Goal: Task Accomplishment & Management: Manage account settings

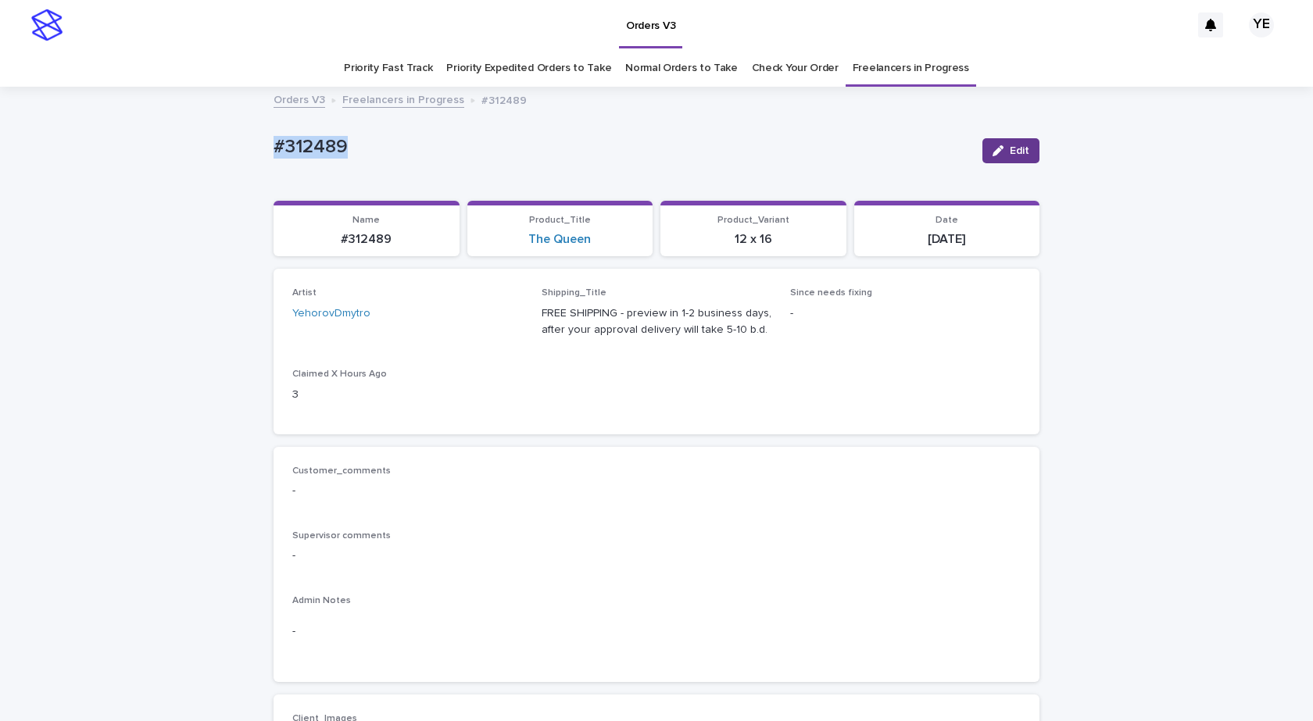
click at [1009, 149] on span "Edit" at bounding box center [1019, 150] width 20 height 11
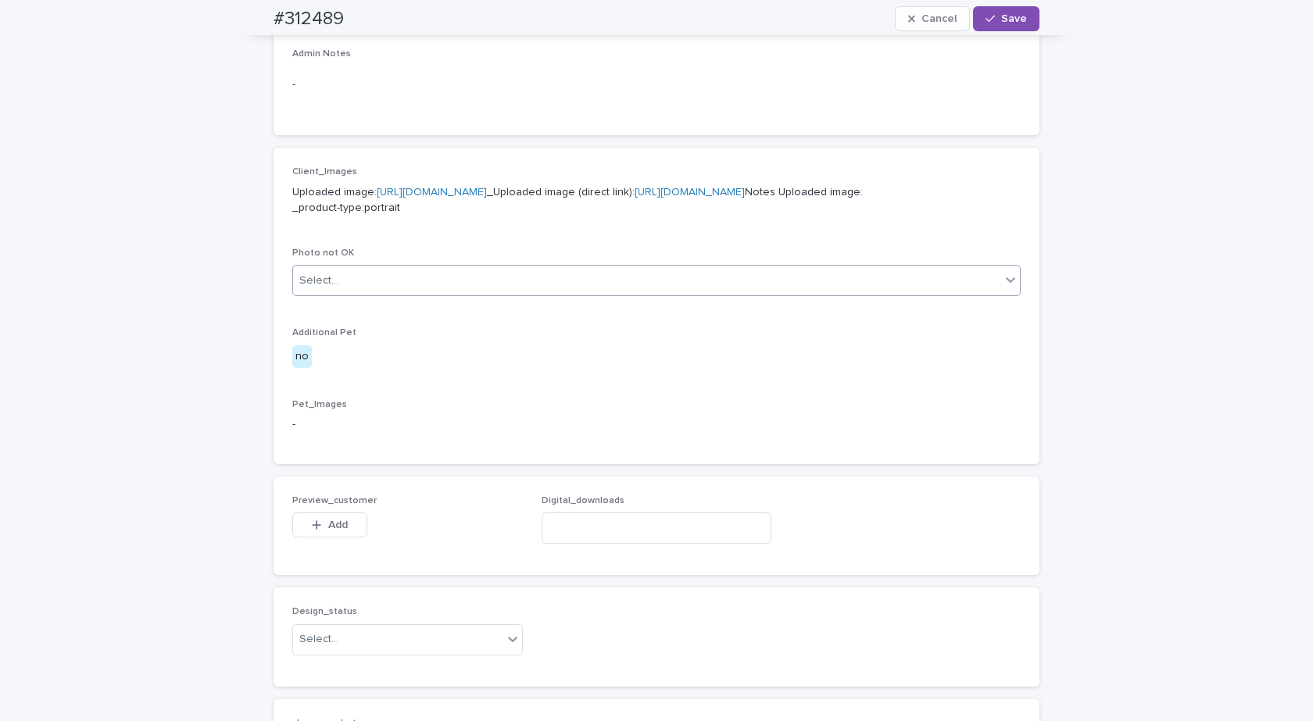
scroll to position [961, 0]
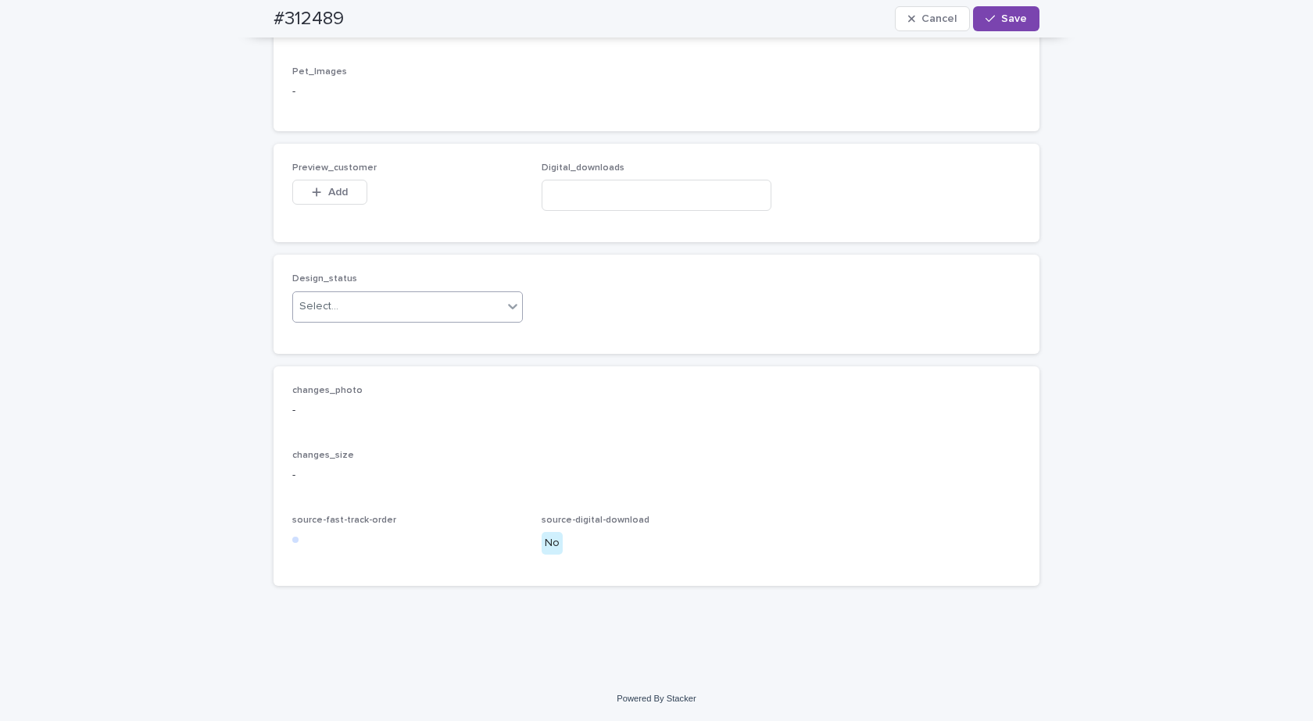
click at [384, 309] on div "Select..." at bounding box center [397, 307] width 209 height 26
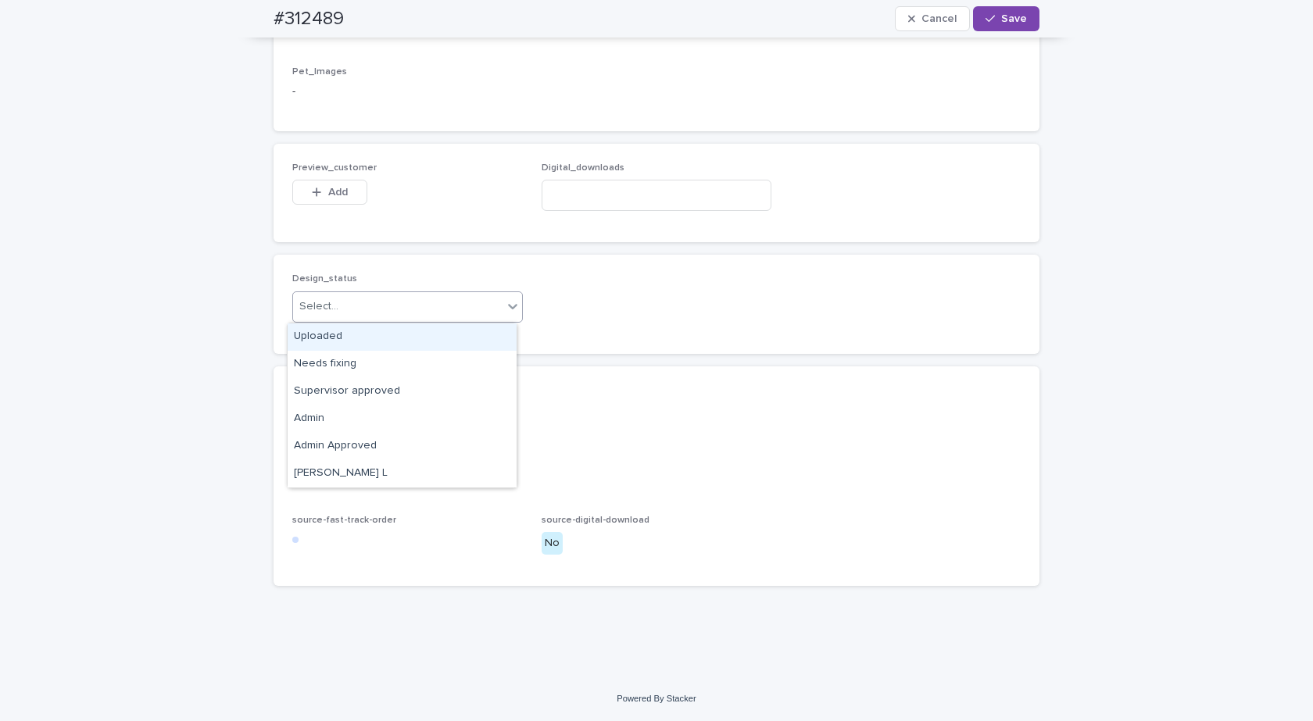
drag, startPoint x: 312, startPoint y: 333, endPoint x: 315, endPoint y: 316, distance: 16.7
click at [312, 334] on div "Uploaded" at bounding box center [402, 336] width 229 height 27
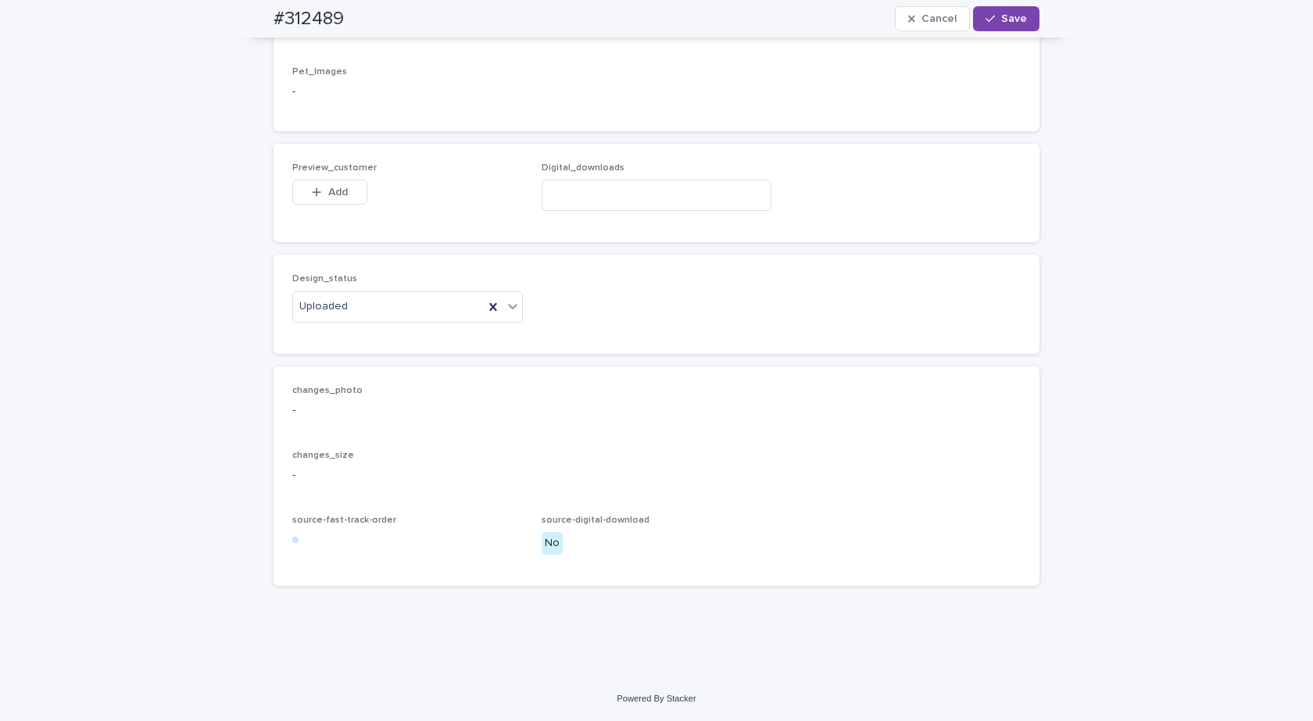
click at [328, 188] on span "Add" at bounding box center [338, 192] width 20 height 11
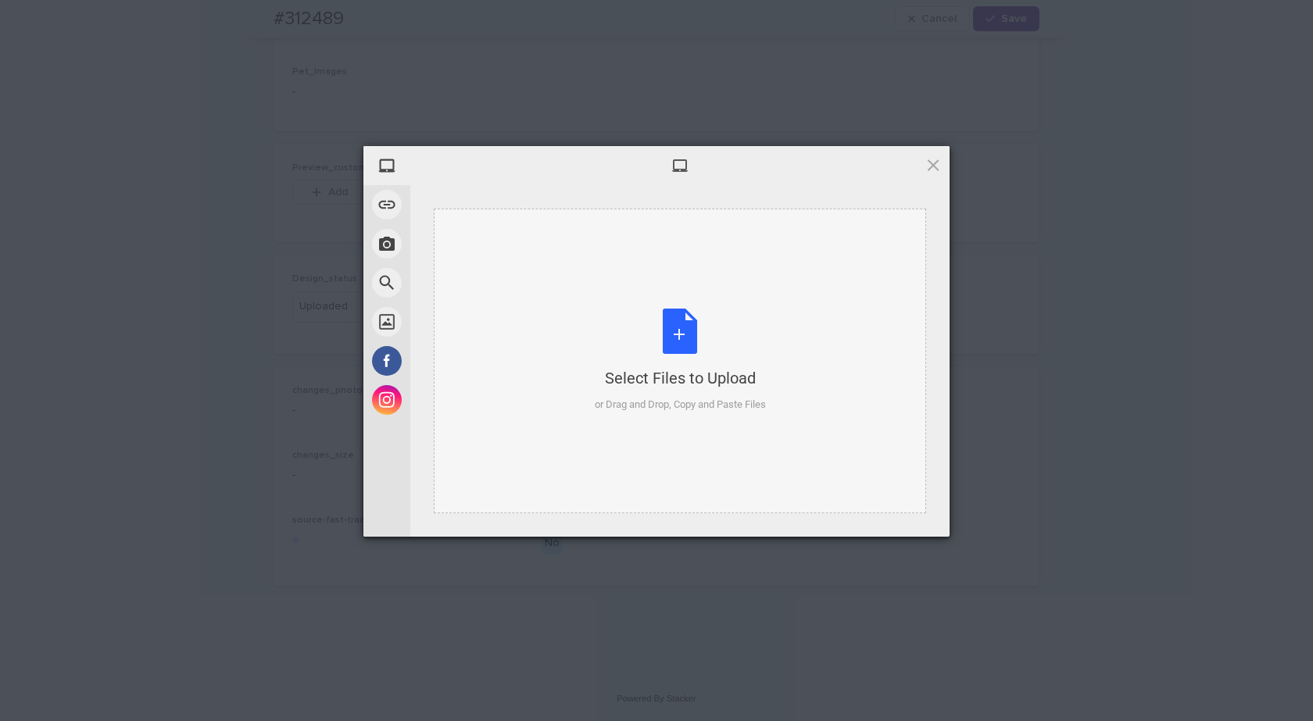
click at [681, 302] on div "Select Files to Upload or Drag and Drop, Copy and Paste Files" at bounding box center [680, 361] width 492 height 305
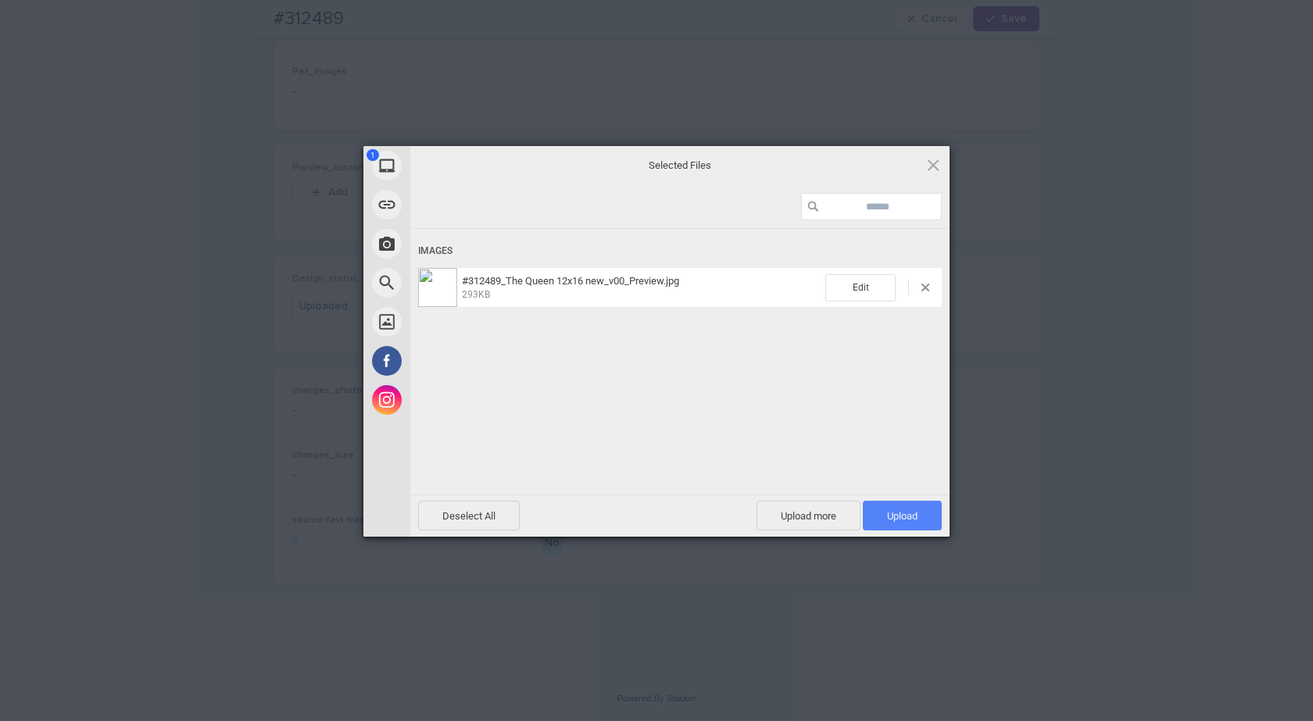
click at [891, 523] on span "Upload 1" at bounding box center [902, 516] width 79 height 30
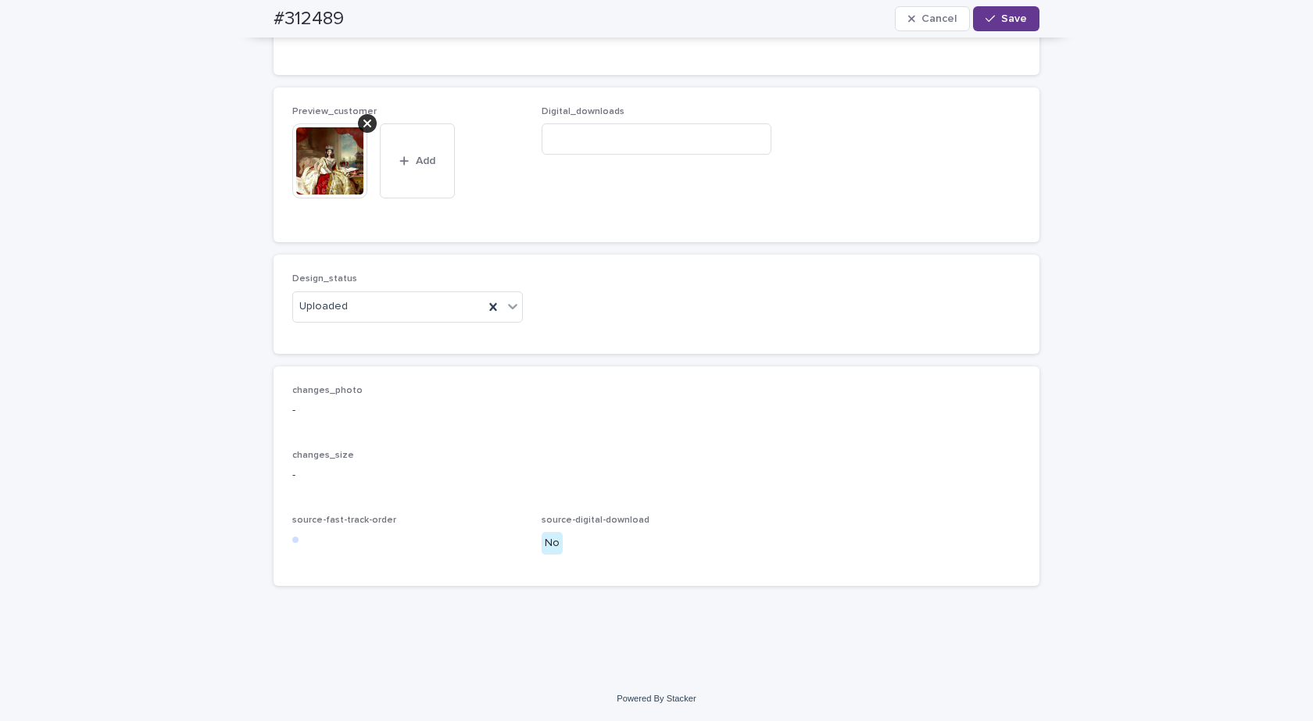
click at [1001, 20] on span "Save" at bounding box center [1014, 18] width 26 height 11
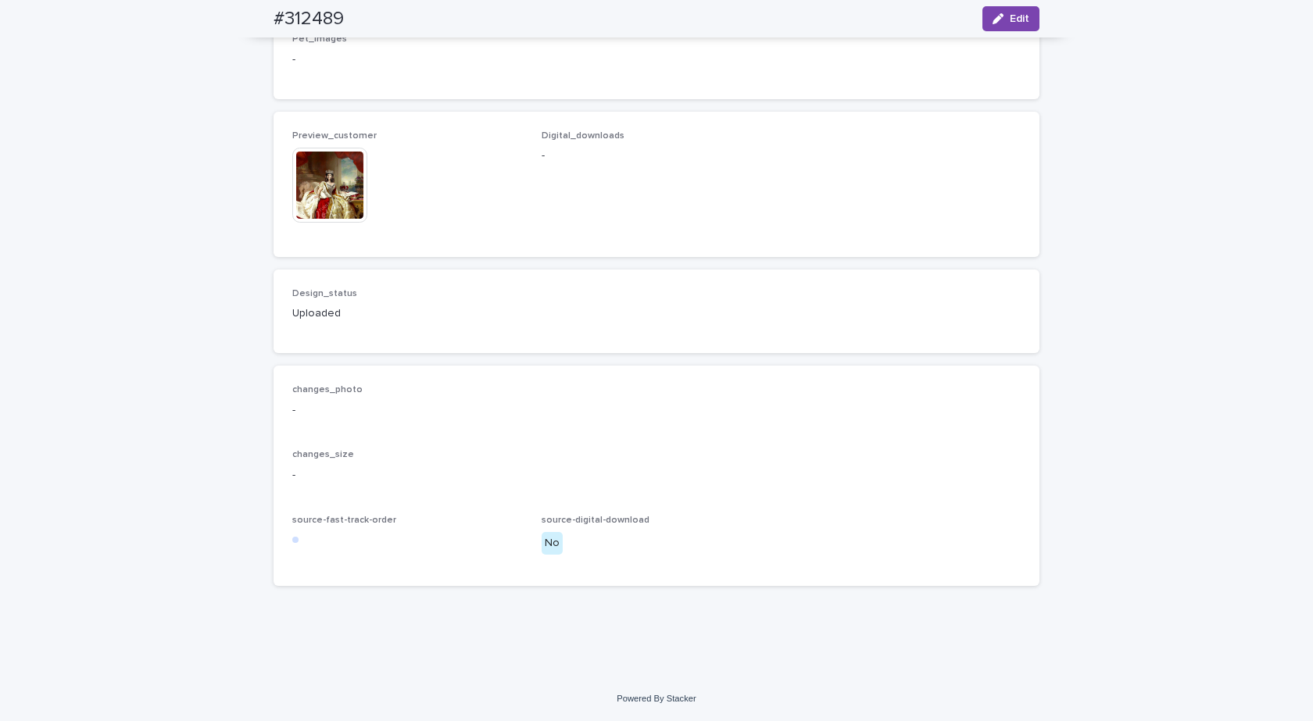
click at [341, 193] on img at bounding box center [329, 185] width 75 height 75
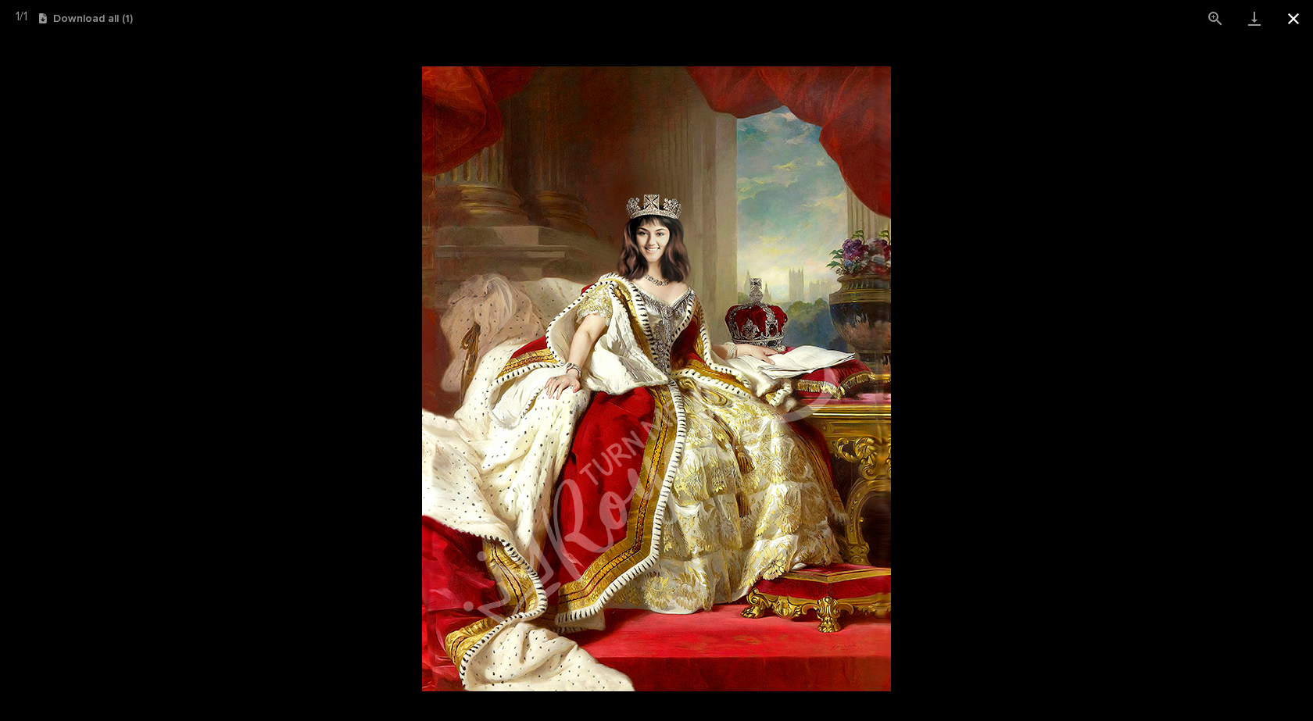
click at [1298, 14] on button "Close gallery" at bounding box center [1293, 18] width 39 height 37
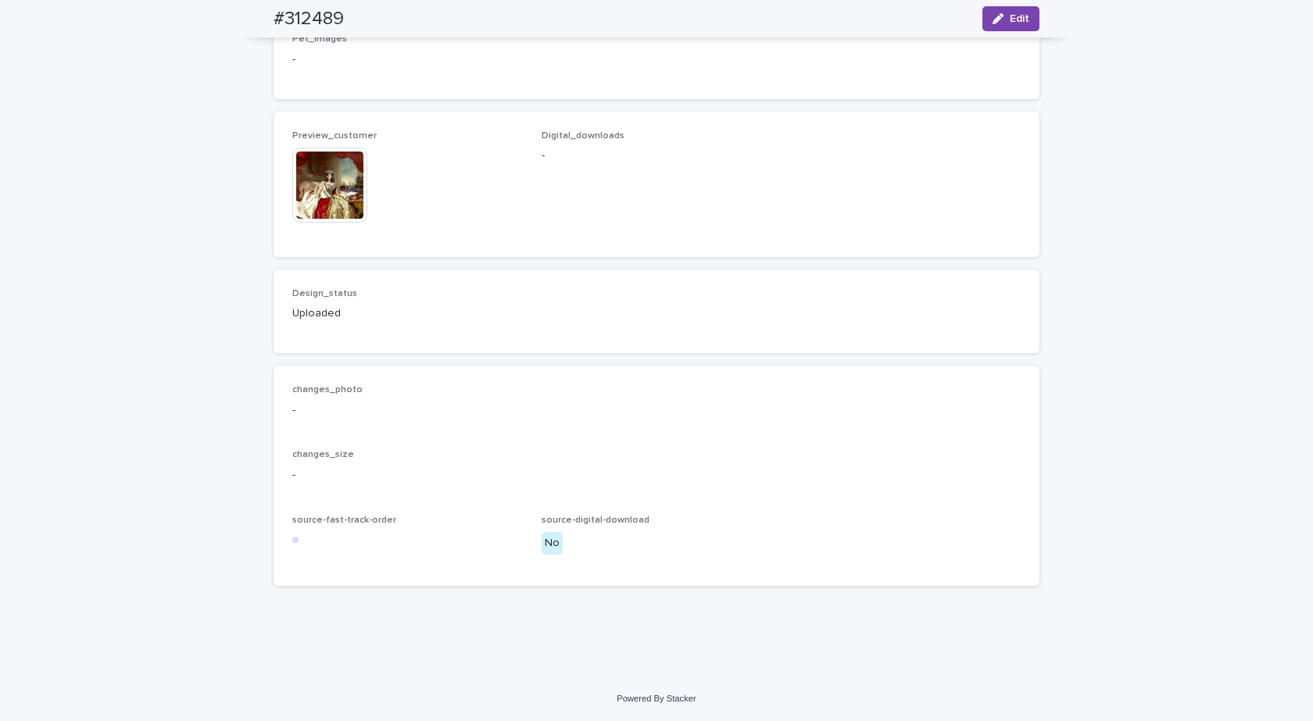
click at [295, 170] on img at bounding box center [329, 185] width 75 height 75
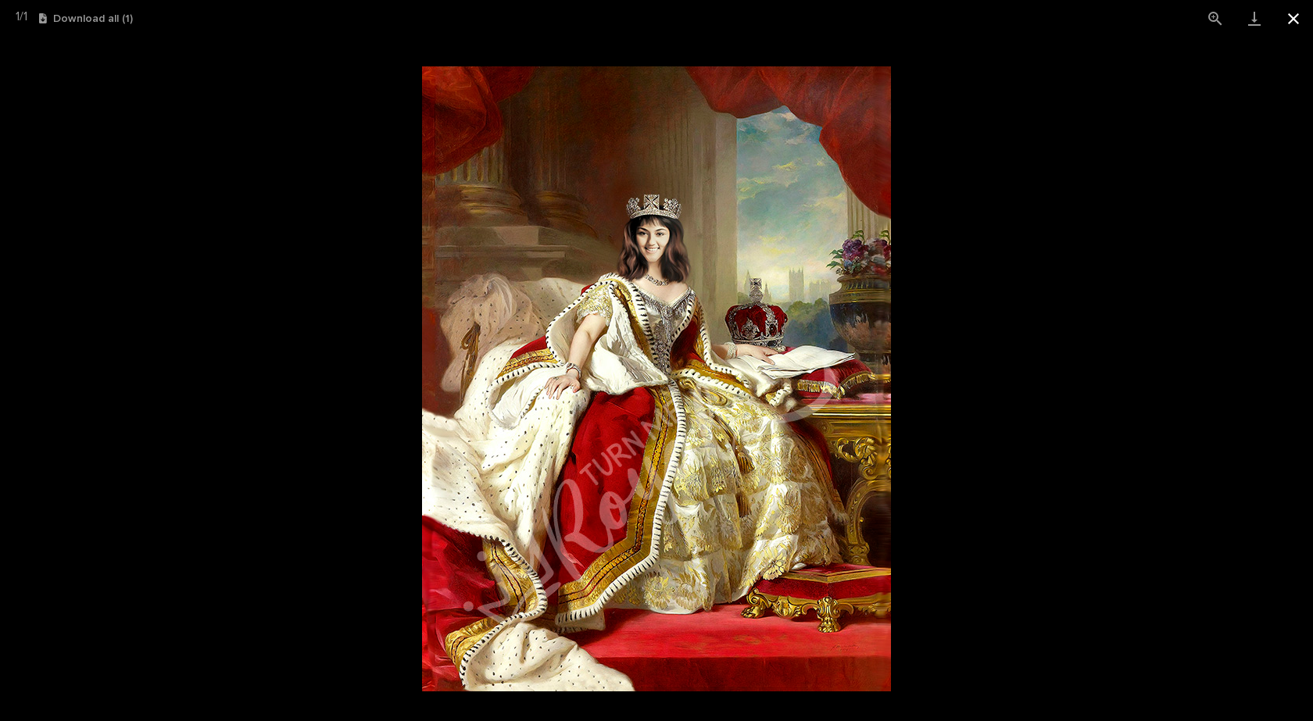
click at [1289, 13] on button "Close gallery" at bounding box center [1293, 18] width 39 height 37
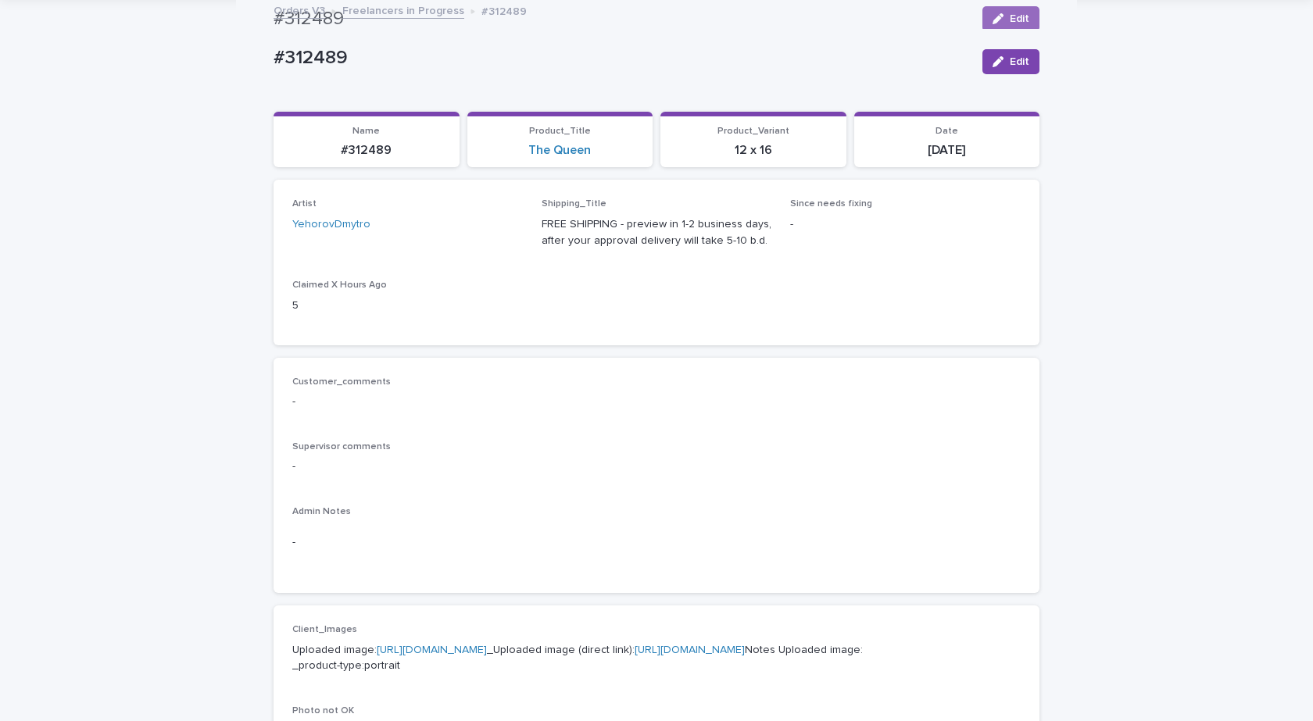
scroll to position [0, 0]
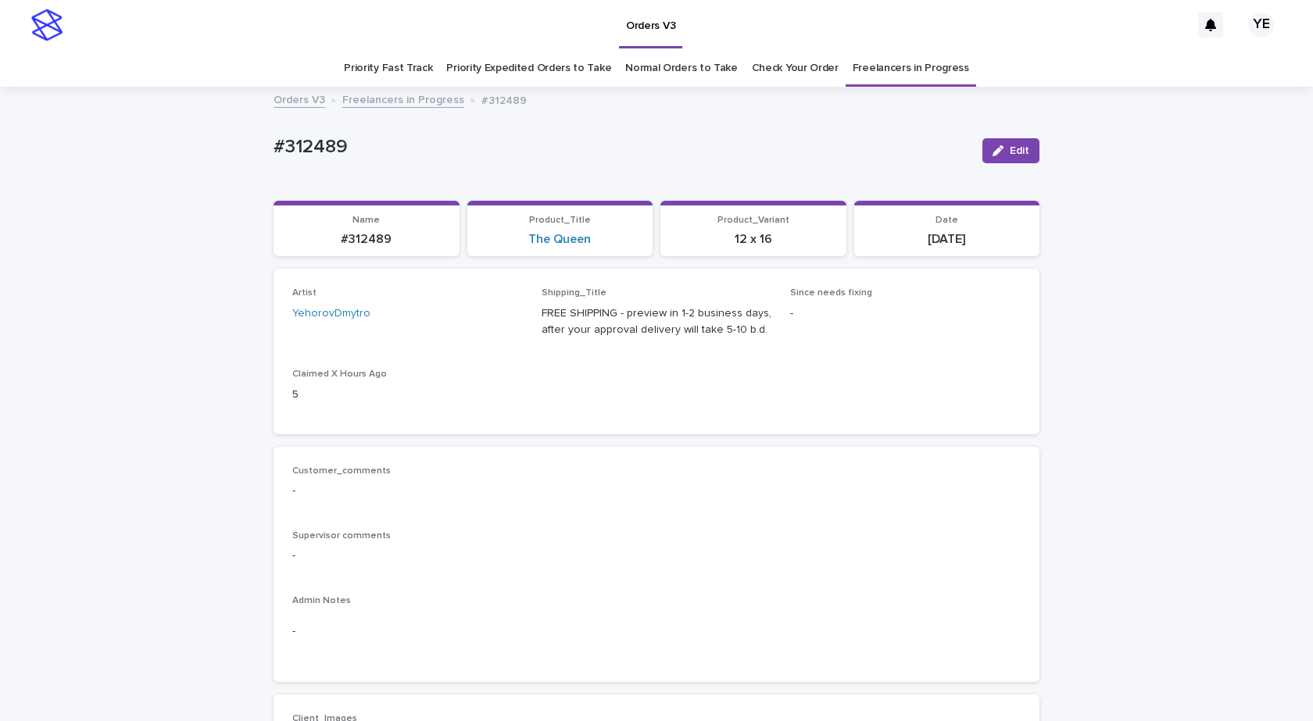
click at [380, 104] on link "Freelancers in Progress" at bounding box center [403, 99] width 122 height 18
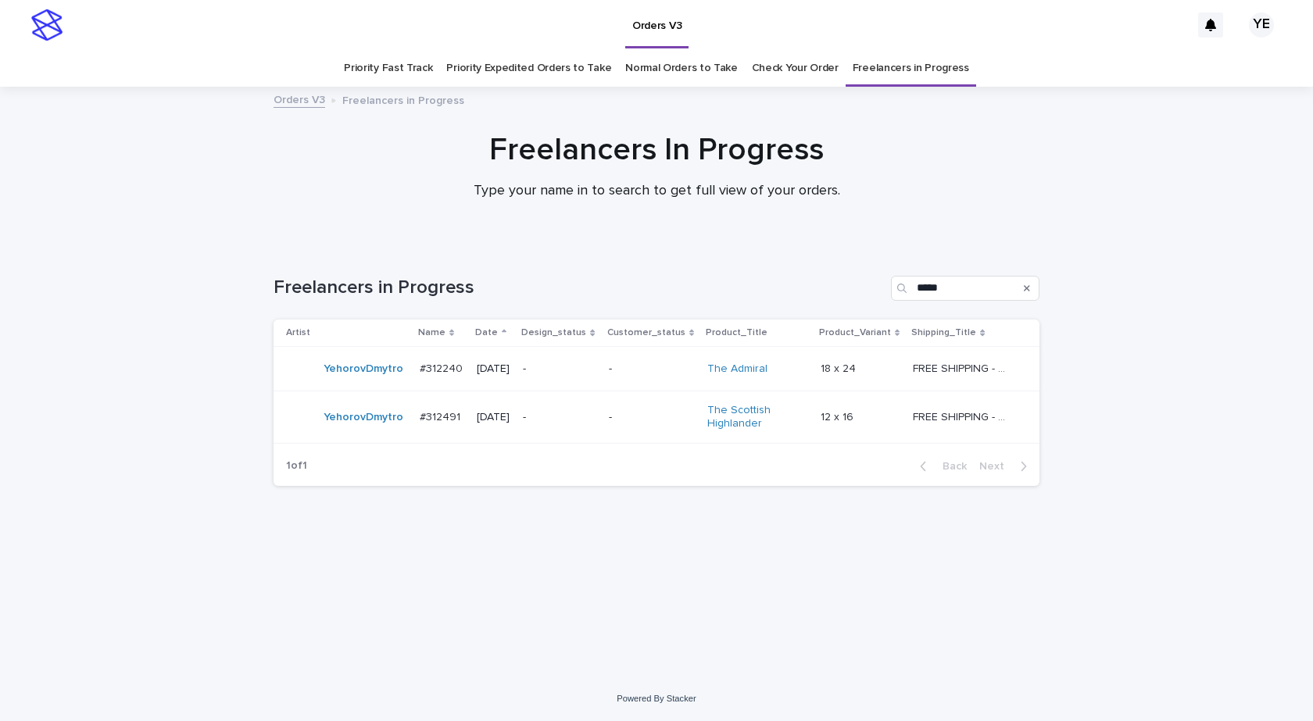
click at [369, 431] on div "YehorovDmytro" at bounding box center [346, 417] width 121 height 31
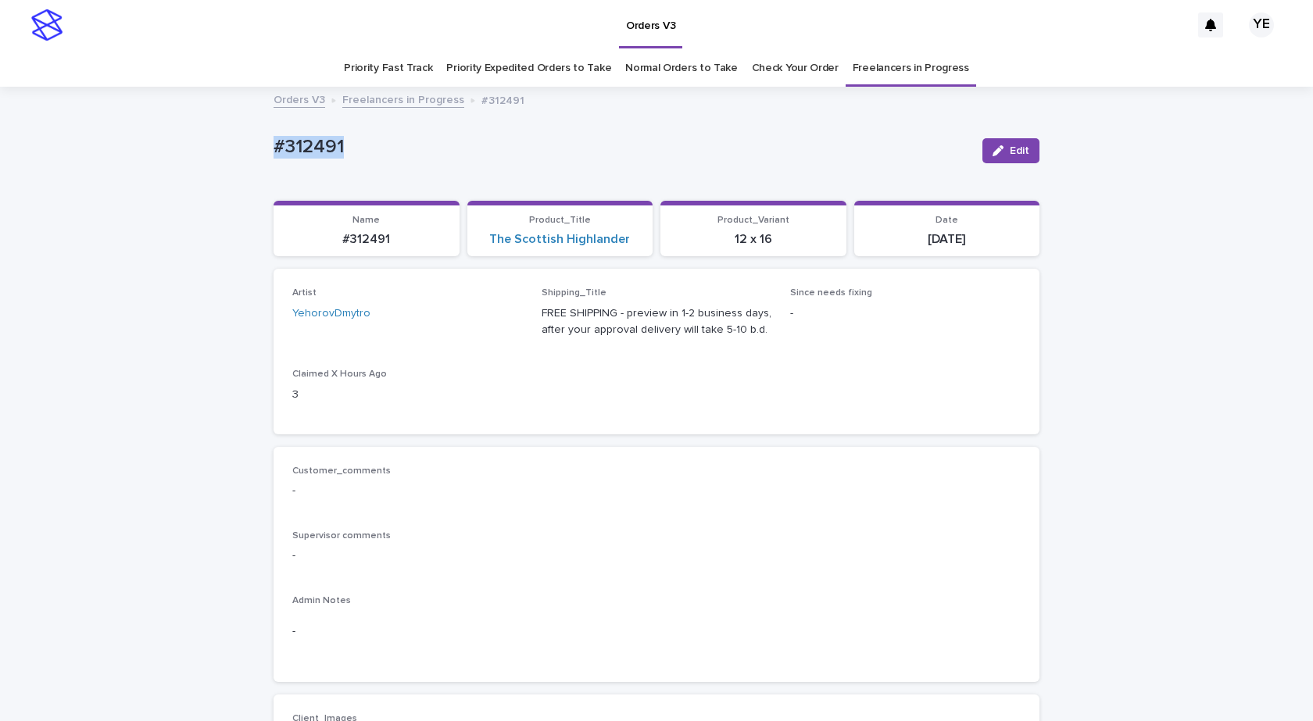
drag, startPoint x: 389, startPoint y: 150, endPoint x: 165, endPoint y: 163, distance: 224.6
copy p "#312491"
click at [1017, 139] on button "Edit" at bounding box center [1010, 150] width 57 height 25
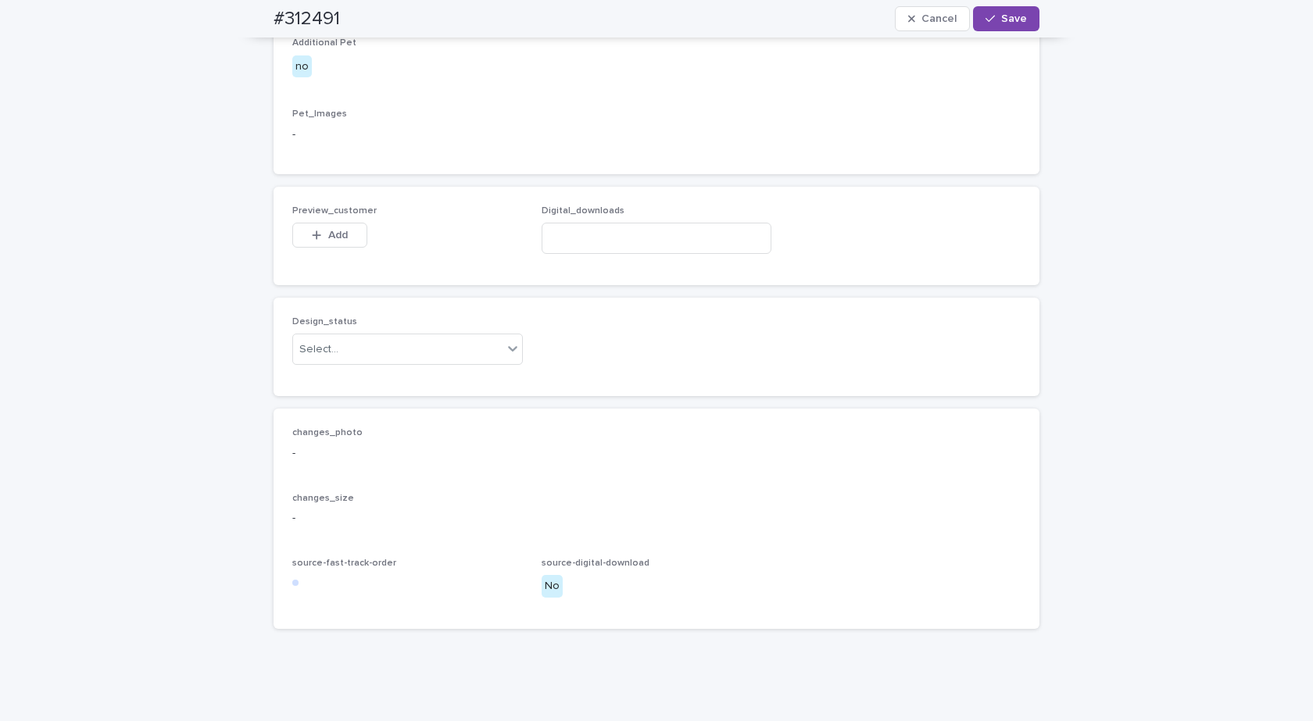
scroll to position [961, 0]
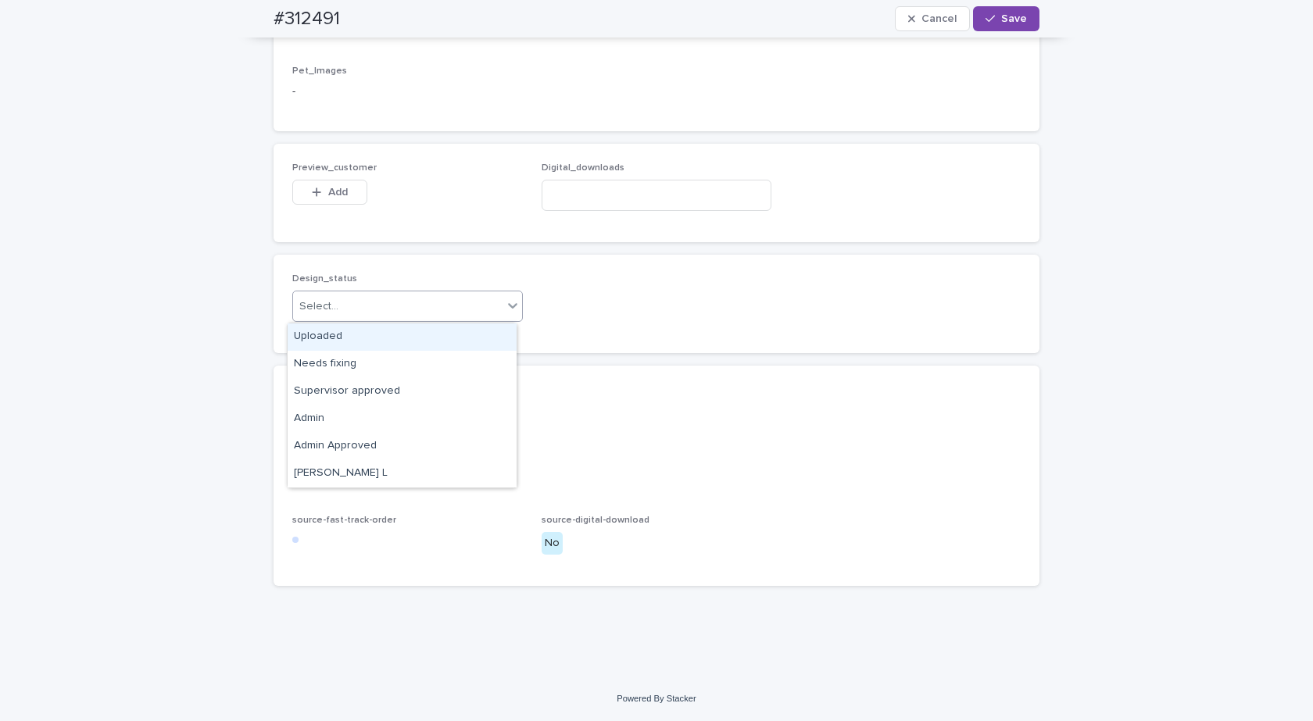
click at [470, 298] on div "Select..." at bounding box center [397, 307] width 209 height 26
click at [350, 335] on div "Uploaded" at bounding box center [402, 336] width 229 height 27
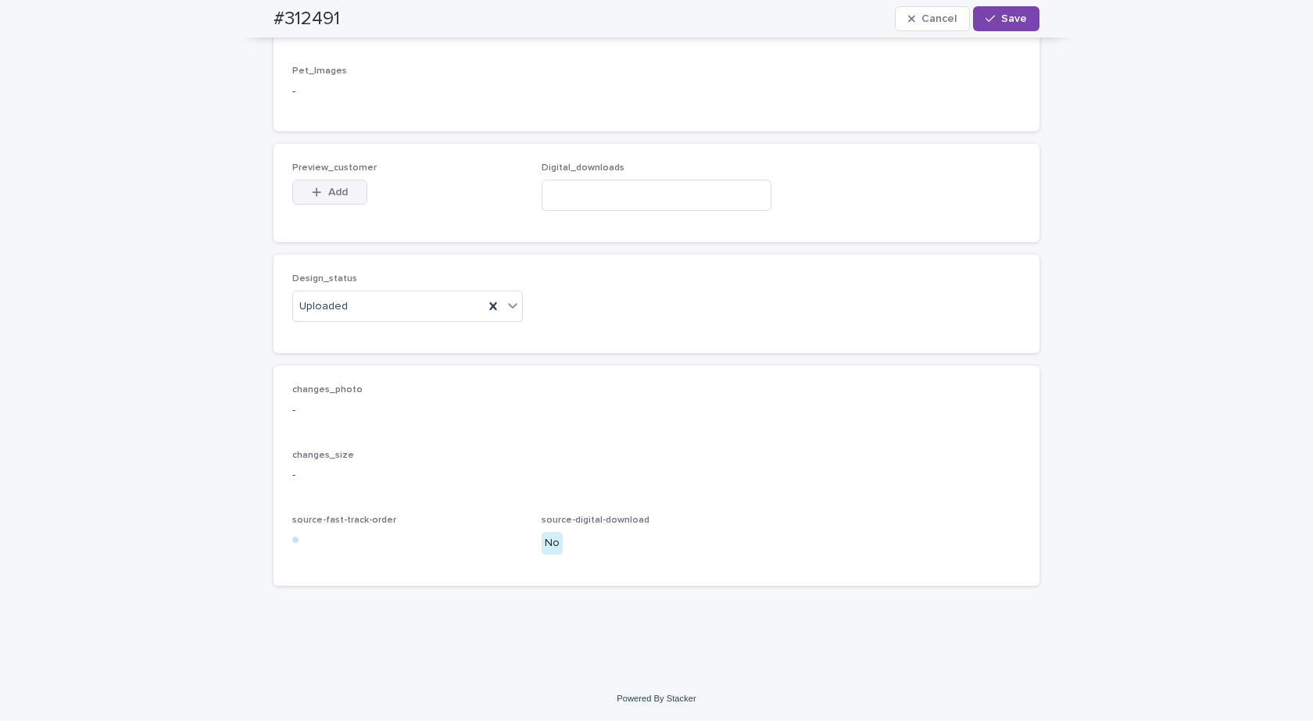
click at [354, 198] on button "Add" at bounding box center [329, 192] width 75 height 25
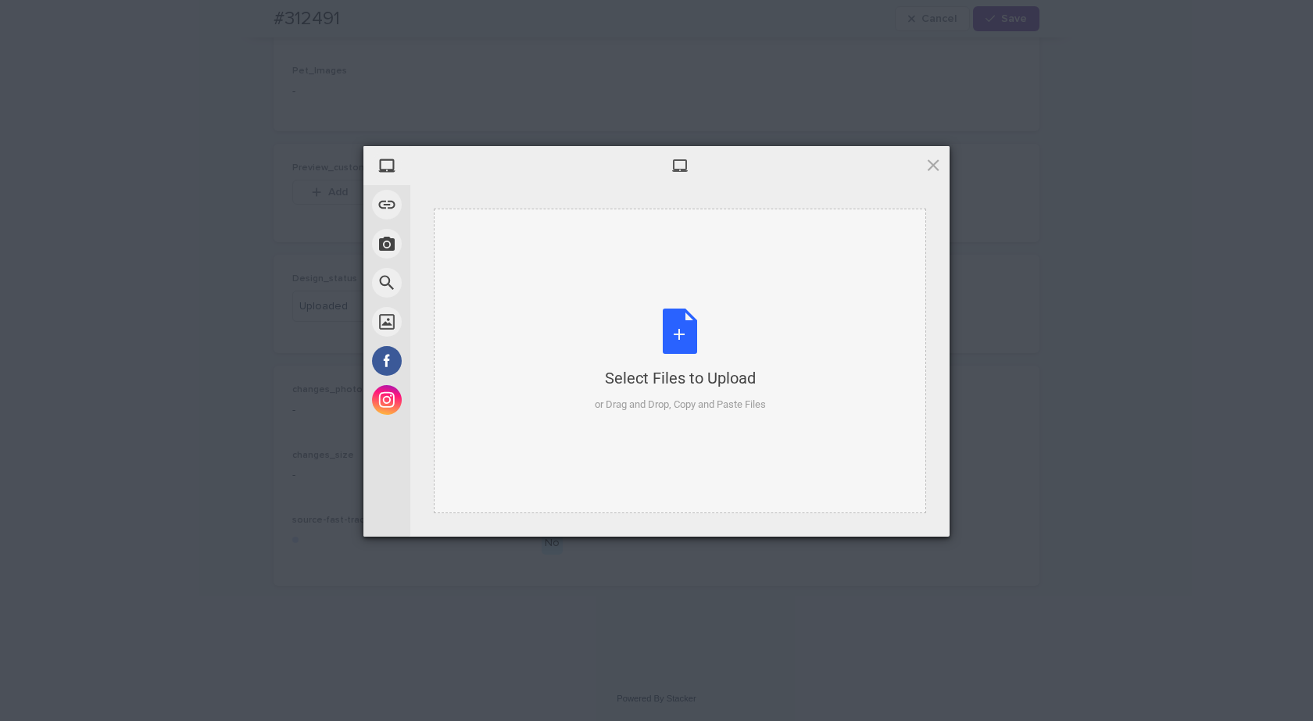
click at [687, 345] on div "Select Files to Upload or Drag and Drop, Copy and Paste Files" at bounding box center [680, 361] width 171 height 104
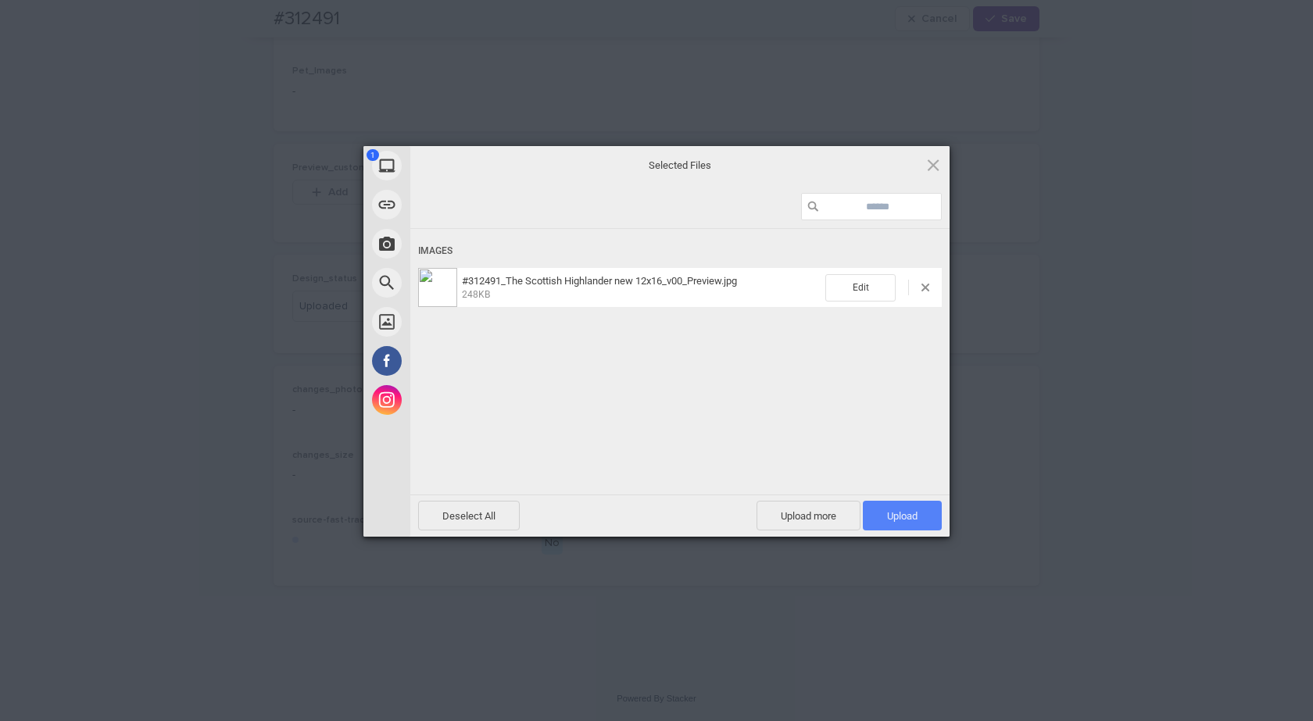
click at [900, 520] on span "Upload 1" at bounding box center [902, 516] width 30 height 12
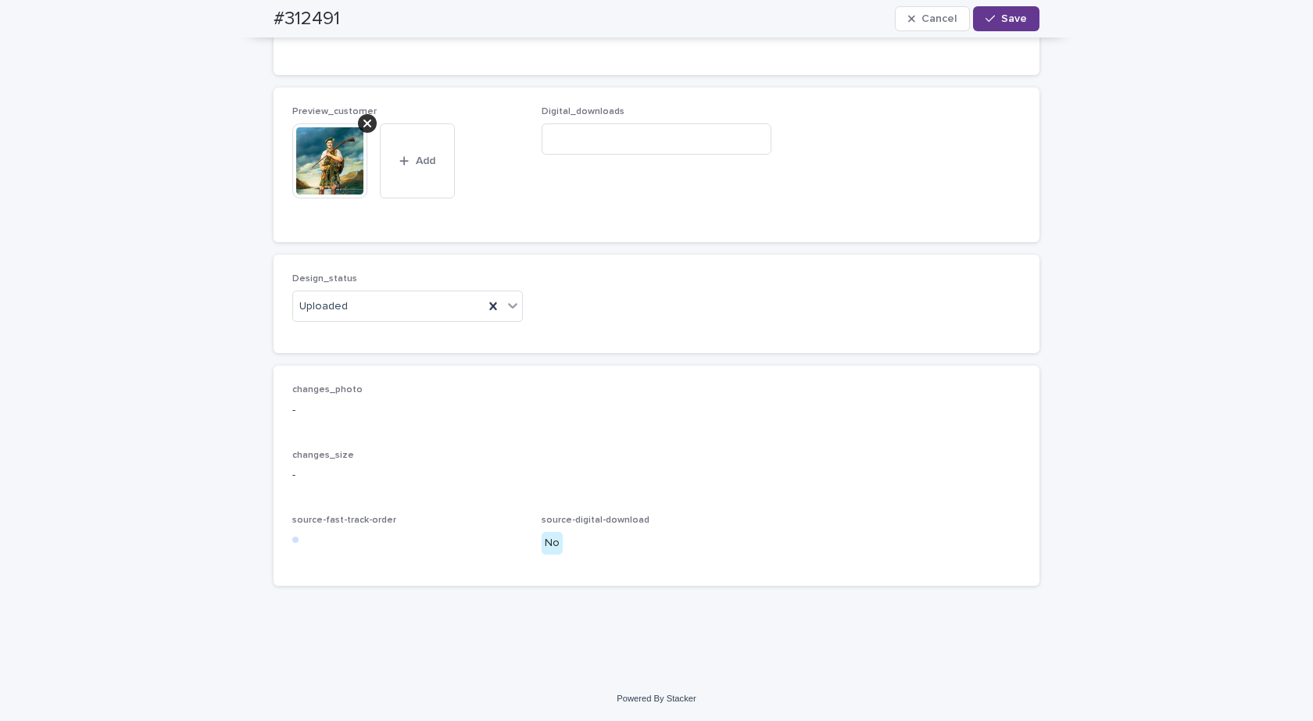
click at [1015, 17] on span "Save" at bounding box center [1014, 18] width 26 height 11
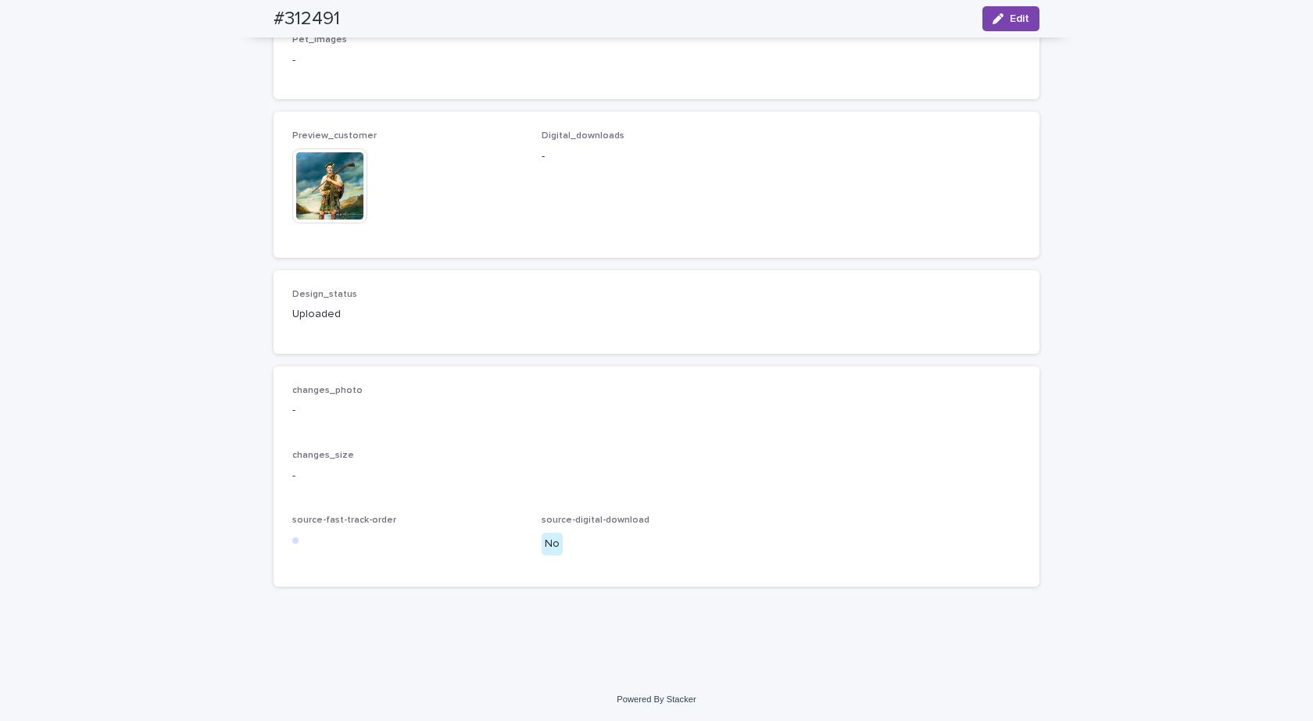
click at [334, 192] on img at bounding box center [329, 185] width 75 height 75
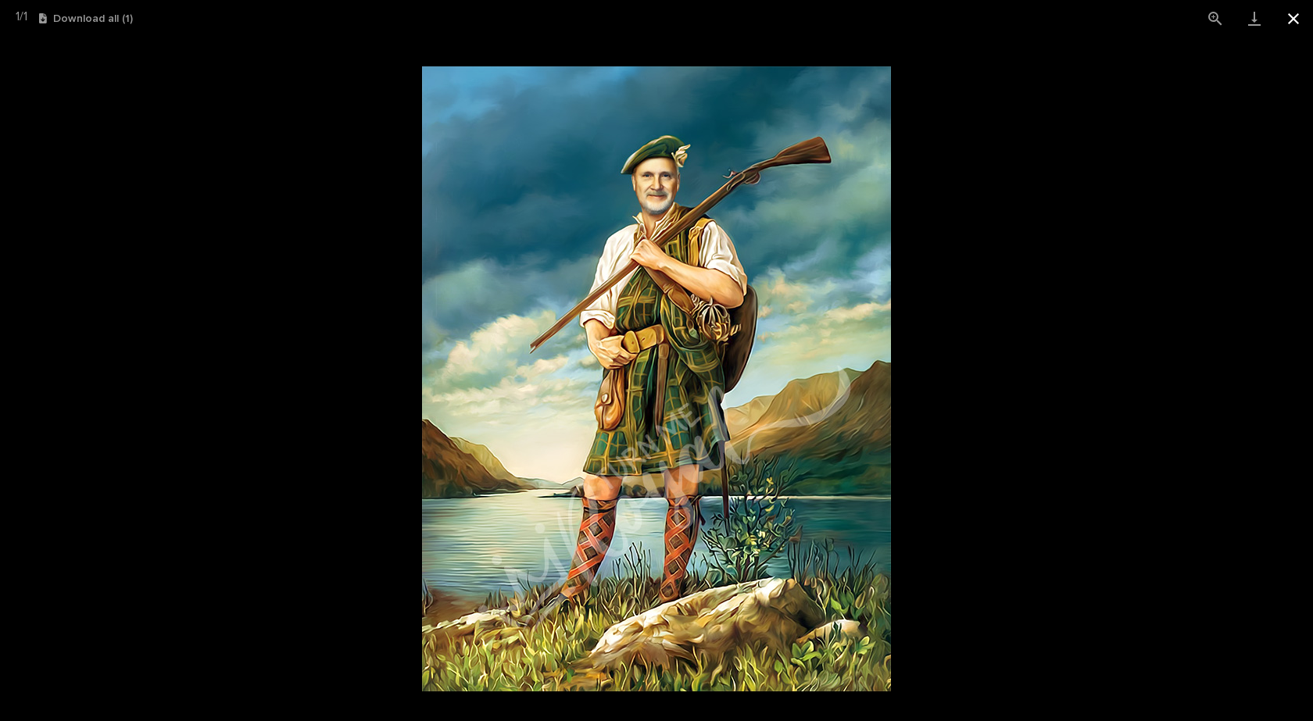
click at [1306, 21] on button "Close gallery" at bounding box center [1293, 18] width 39 height 37
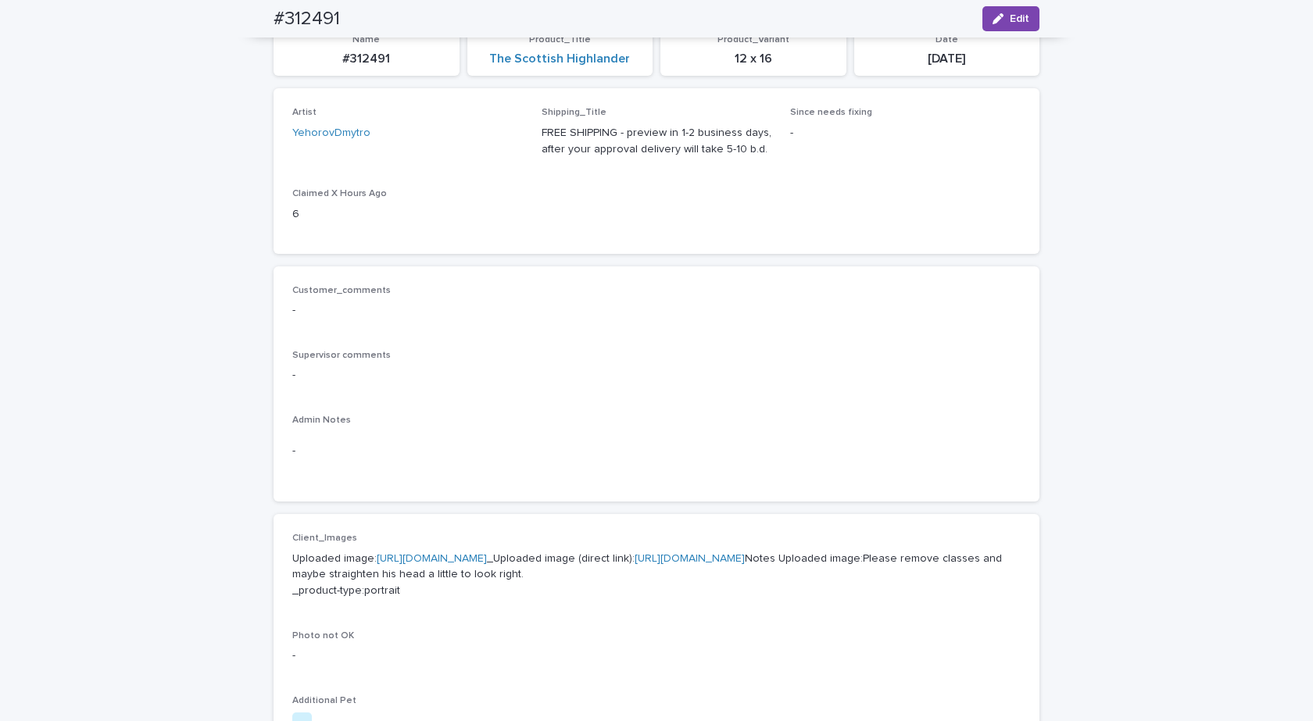
scroll to position [0, 0]
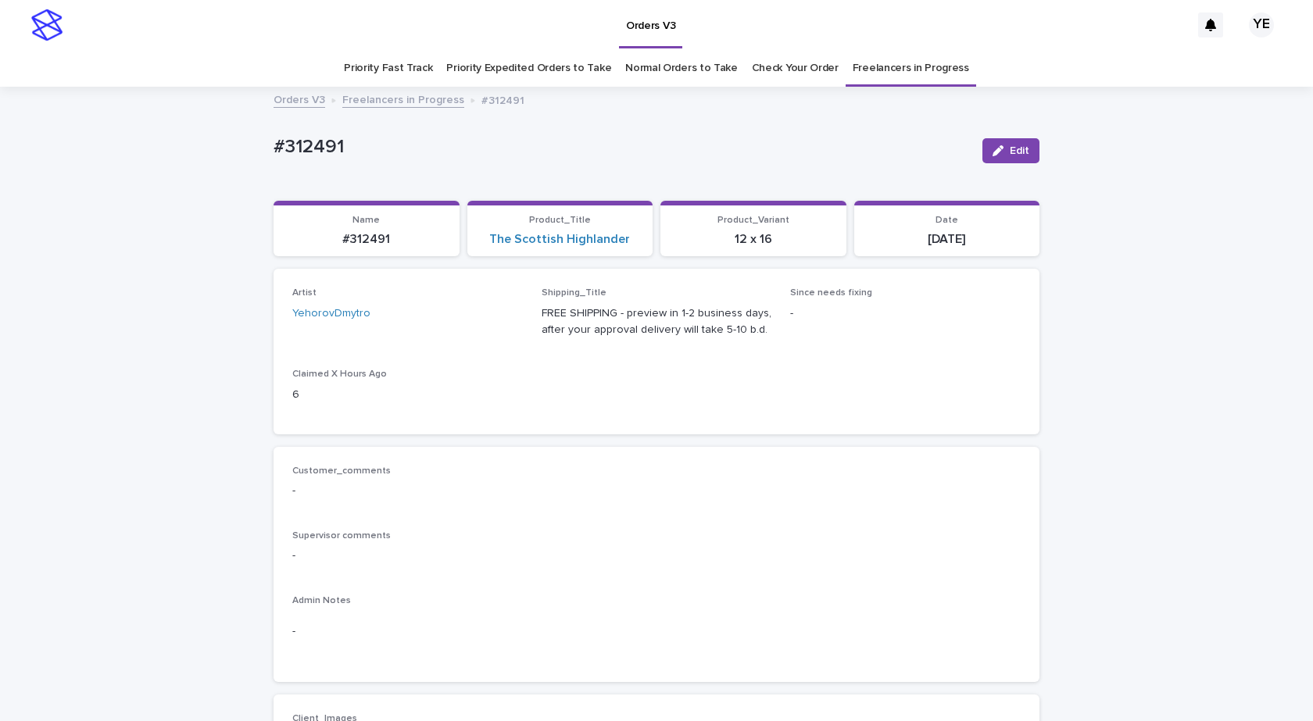
click at [391, 100] on link "Freelancers in Progress" at bounding box center [403, 99] width 122 height 18
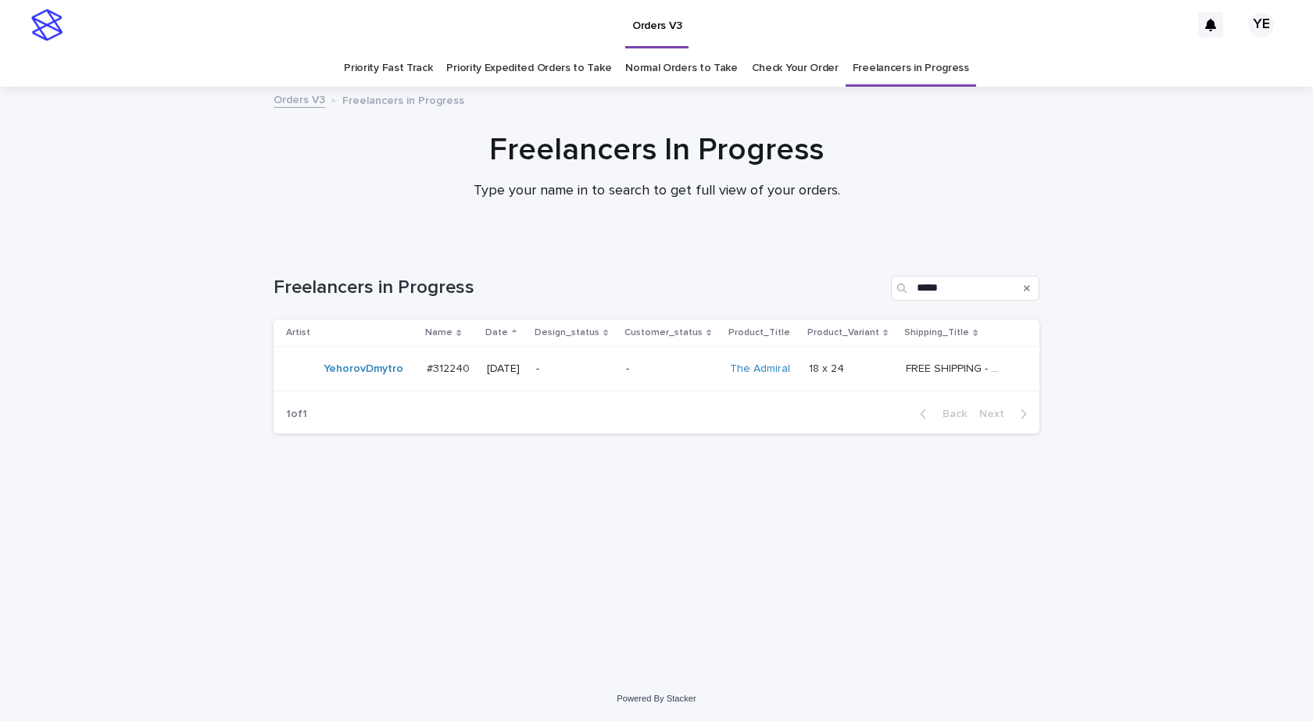
click at [359, 391] on table "Artist Name Date Design_status Customer_status Product_Title Product_Variant Sh…" at bounding box center [656, 356] width 766 height 72
click at [361, 388] on td "YehorovDmytro" at bounding box center [346, 369] width 147 height 45
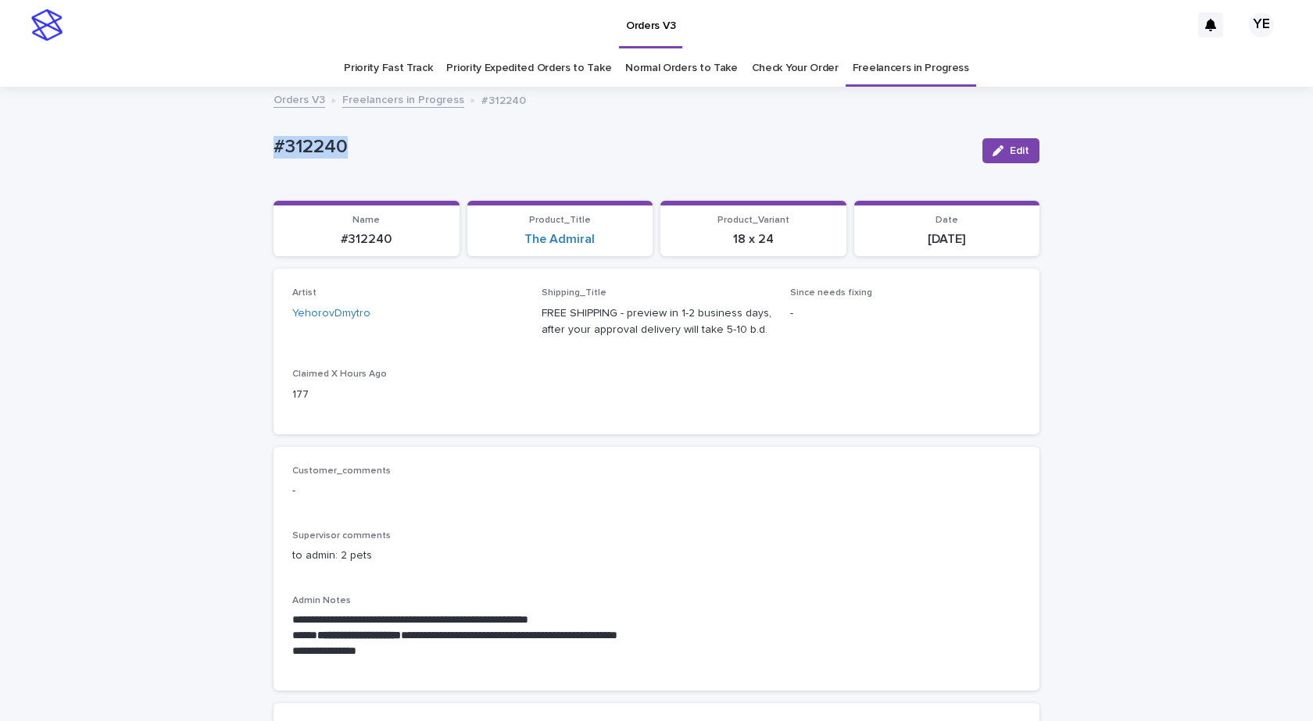
drag, startPoint x: 453, startPoint y: 155, endPoint x: 130, endPoint y: 162, distance: 323.5
copy p "#312240"
